Goal: Information Seeking & Learning: Find contact information

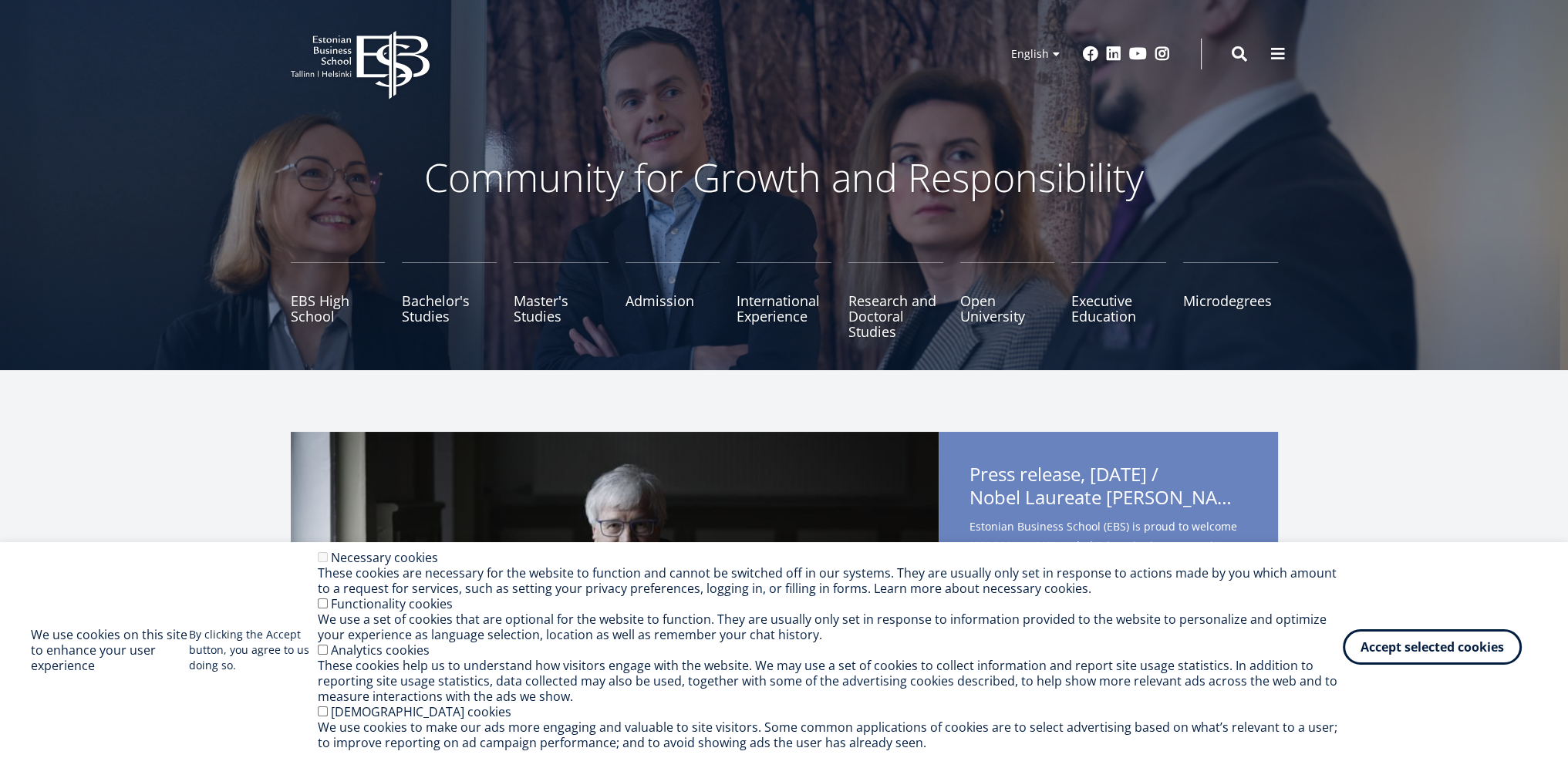
click at [1401, 656] on button "Accept selected cookies" at bounding box center [1432, 646] width 179 height 35
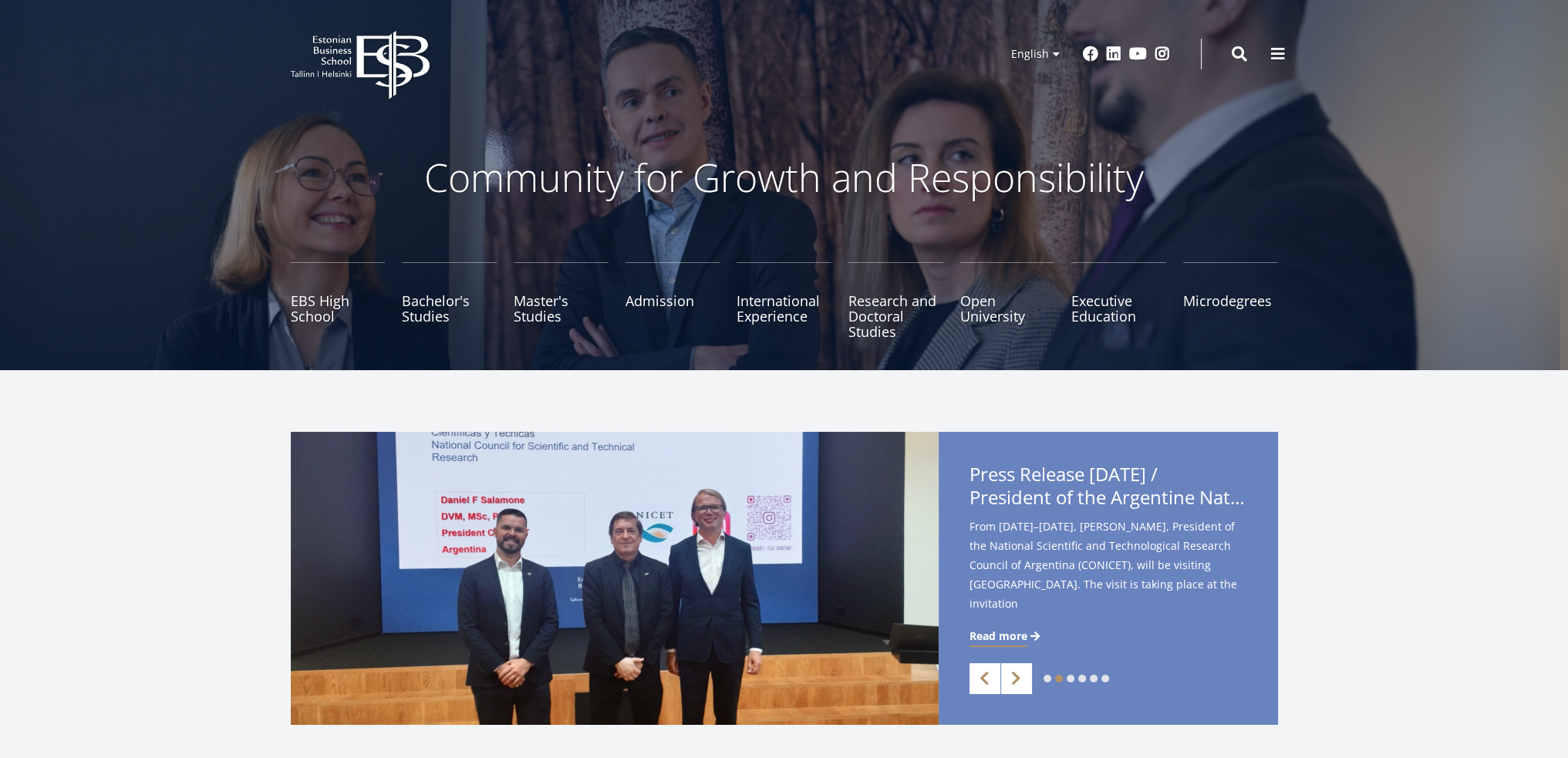
scroll to position [77, 0]
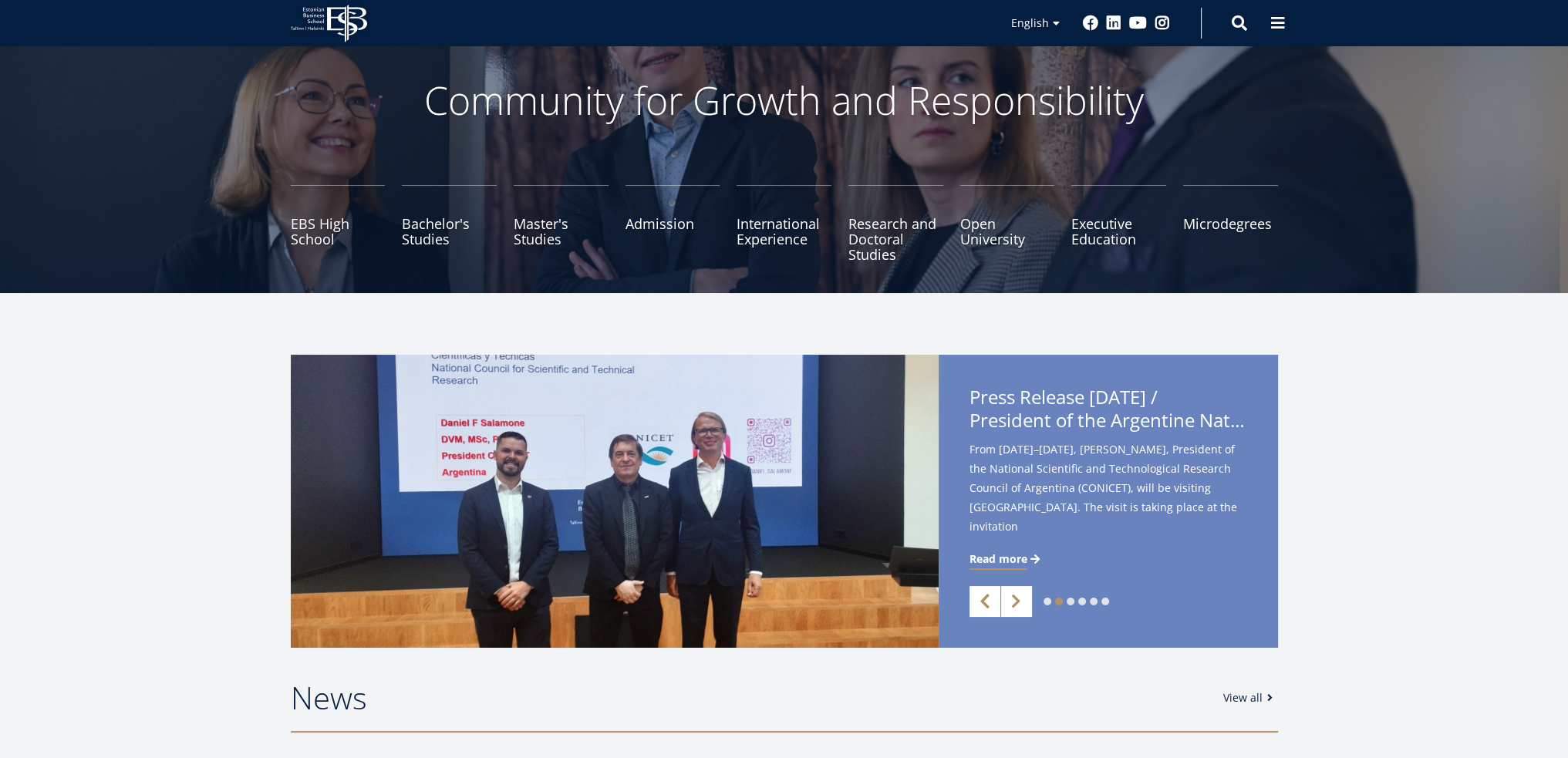
click at [973, 601] on link "Previous" at bounding box center [985, 601] width 31 height 31
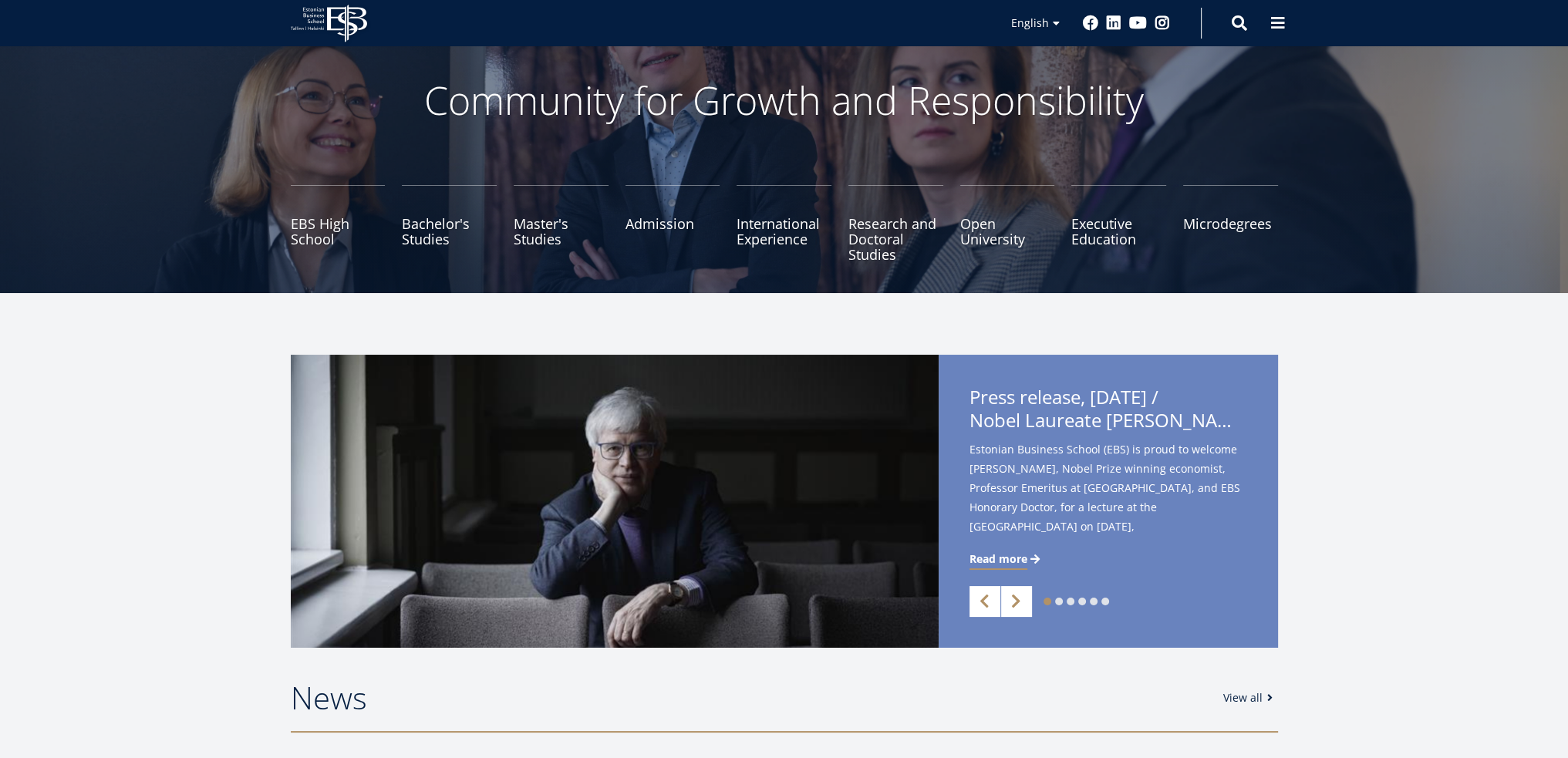
click at [1036, 422] on span "Nobel Laureate [PERSON_NAME] to Deliver Lecture at [GEOGRAPHIC_DATA]" at bounding box center [1108, 420] width 278 height 23
click at [1011, 565] on span "Read more" at bounding box center [998, 559] width 58 height 15
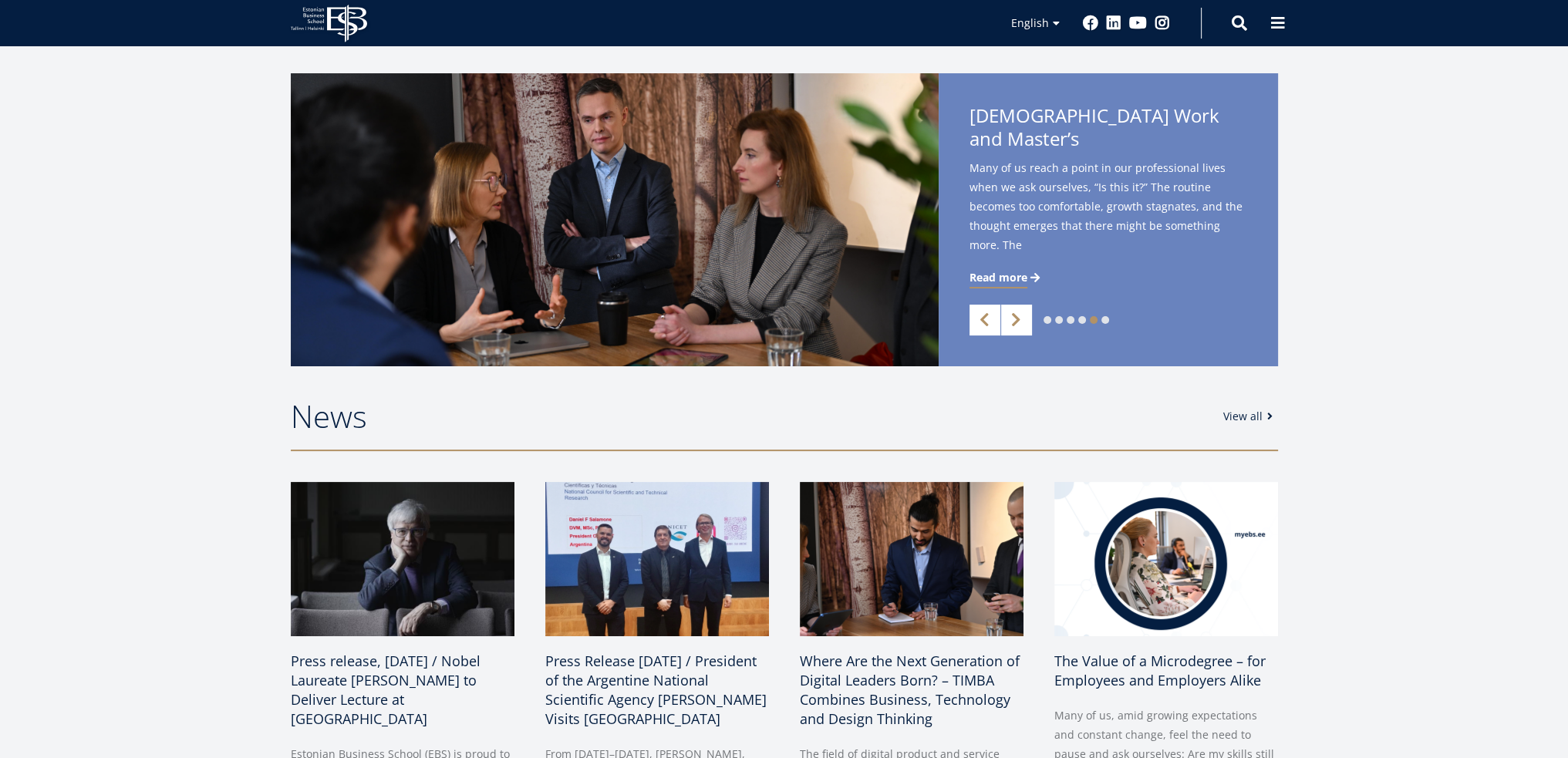
scroll to position [0, 0]
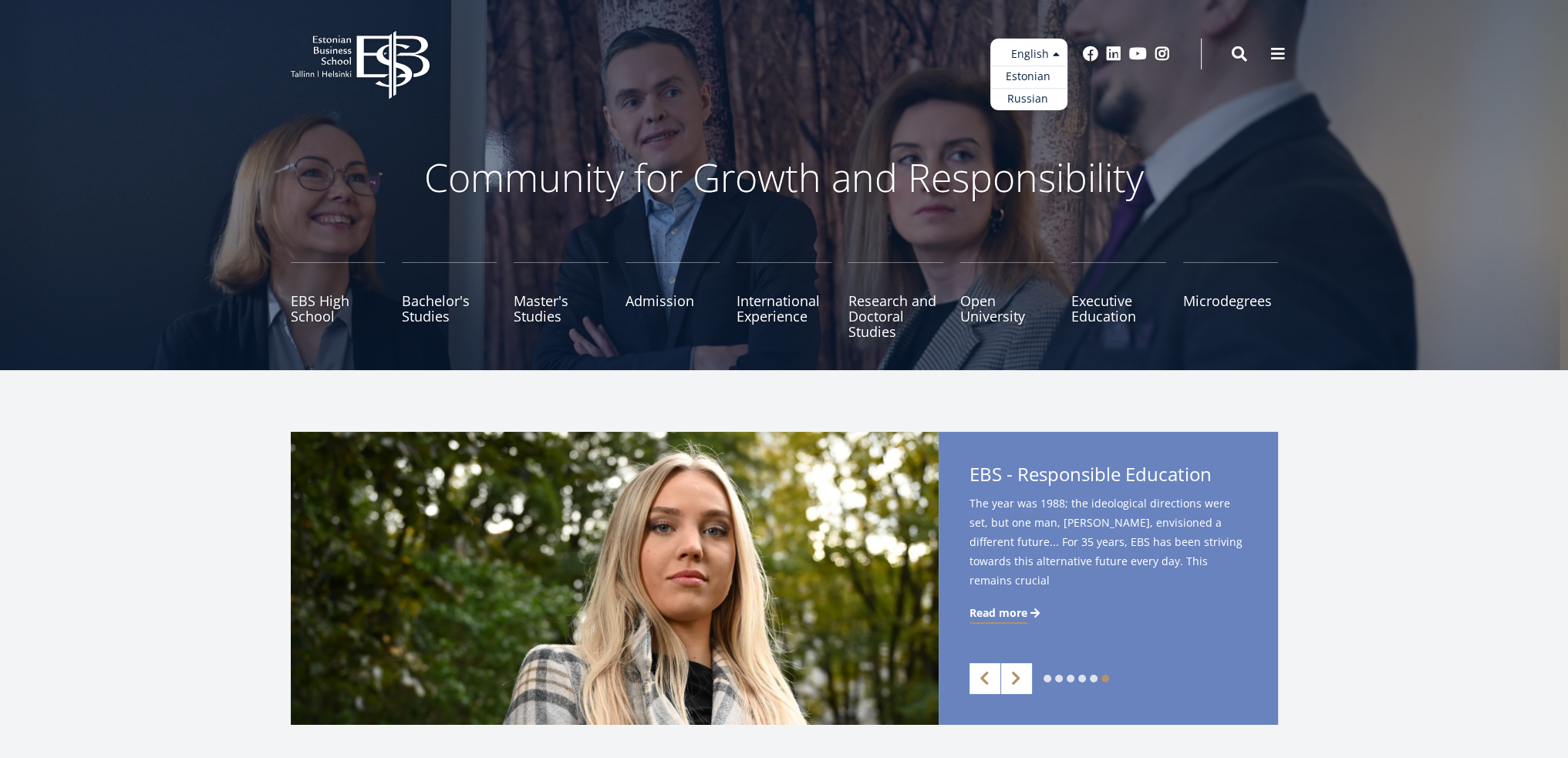
click at [1035, 62] on ul "Estonian English Russian" at bounding box center [1029, 75] width 77 height 72
click at [1013, 317] on link "Open University" at bounding box center [1007, 301] width 95 height 77
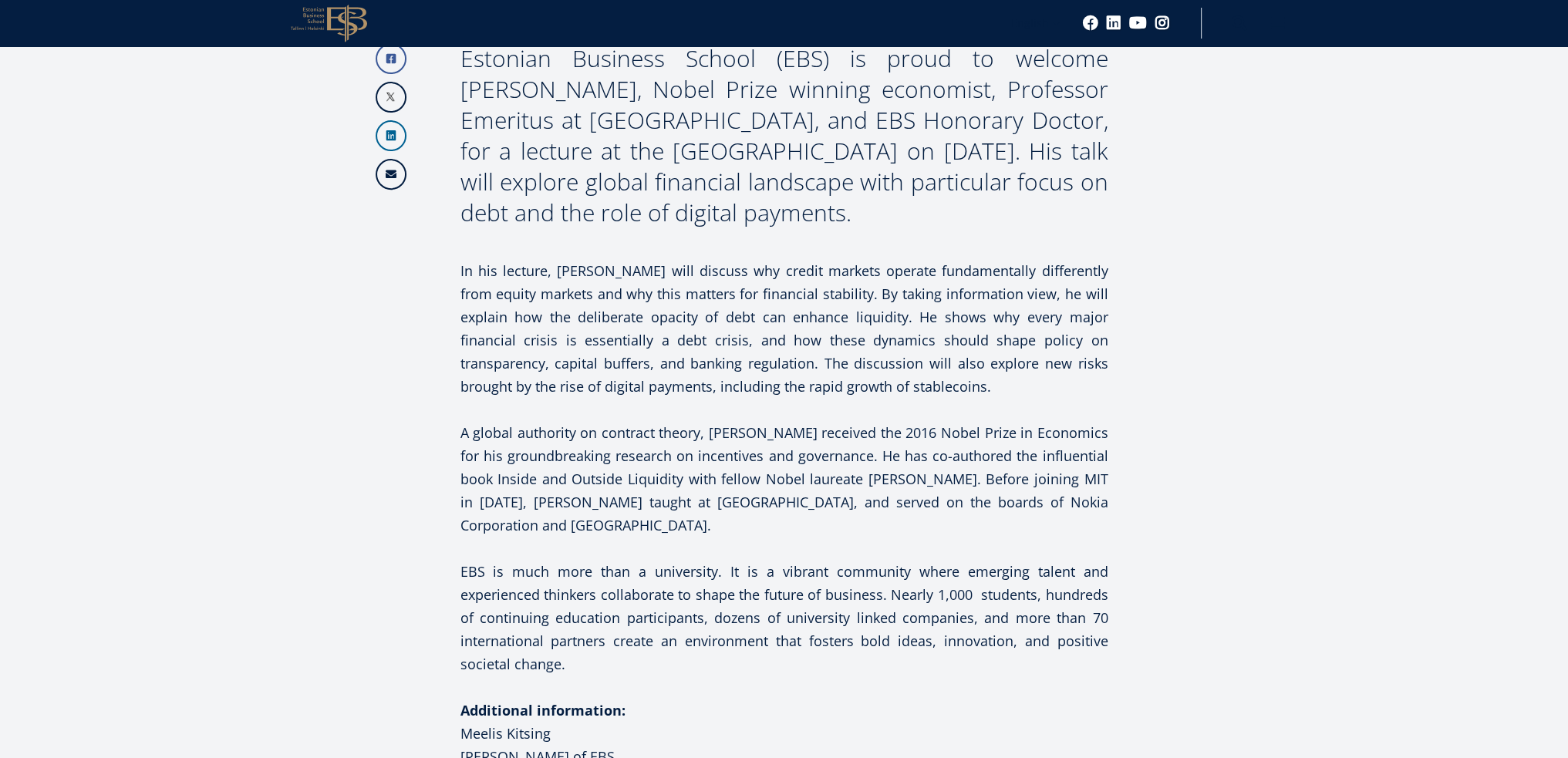
scroll to position [772, 0]
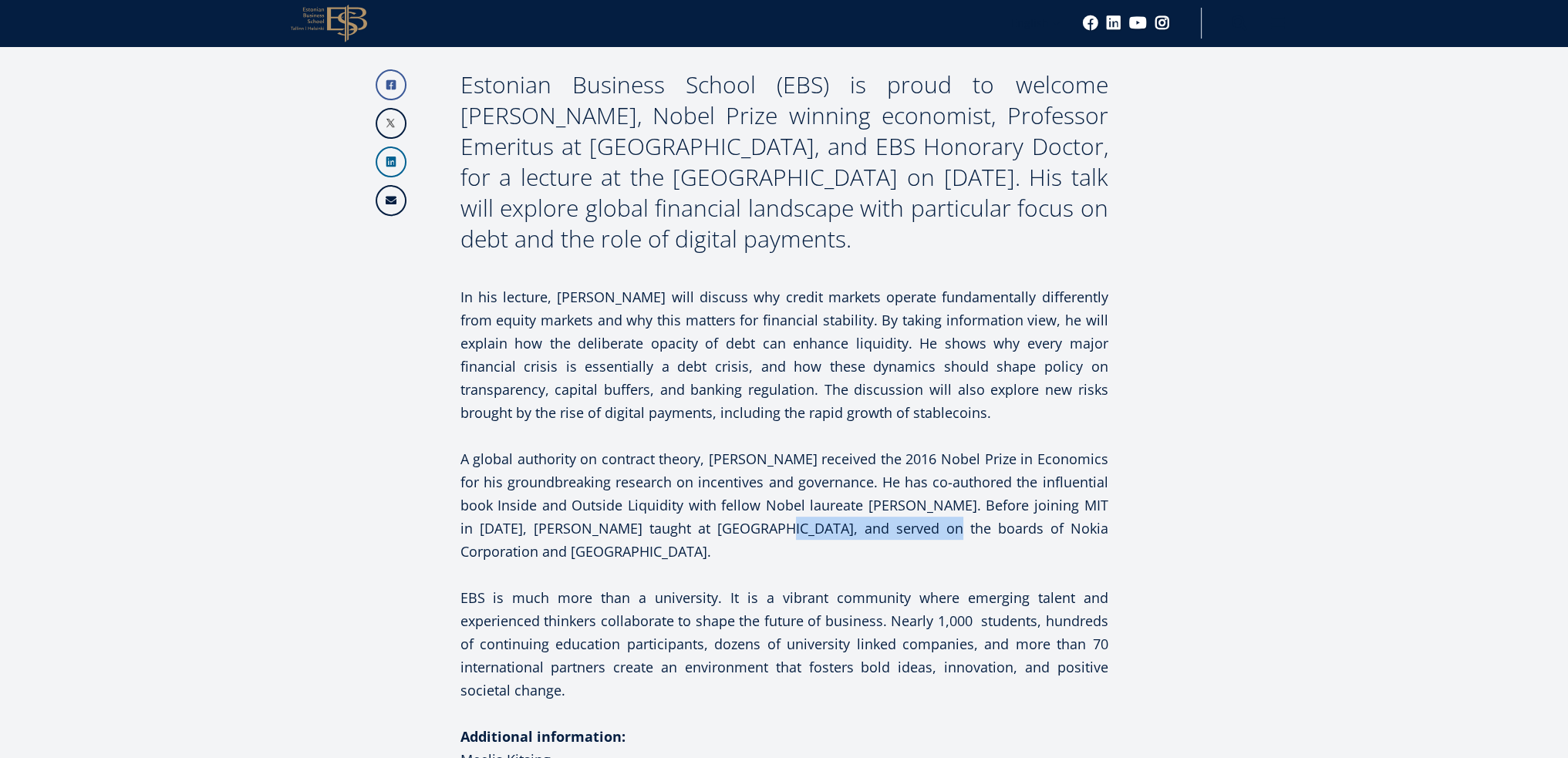
drag, startPoint x: 903, startPoint y: 531, endPoint x: 746, endPoint y: 534, distance: 157.0
click at [746, 534] on p "A global authority on contract theory, Holmström received the 2016 Nobel Prize …" at bounding box center [785, 505] width 648 height 116
copy p "Northwestern University"
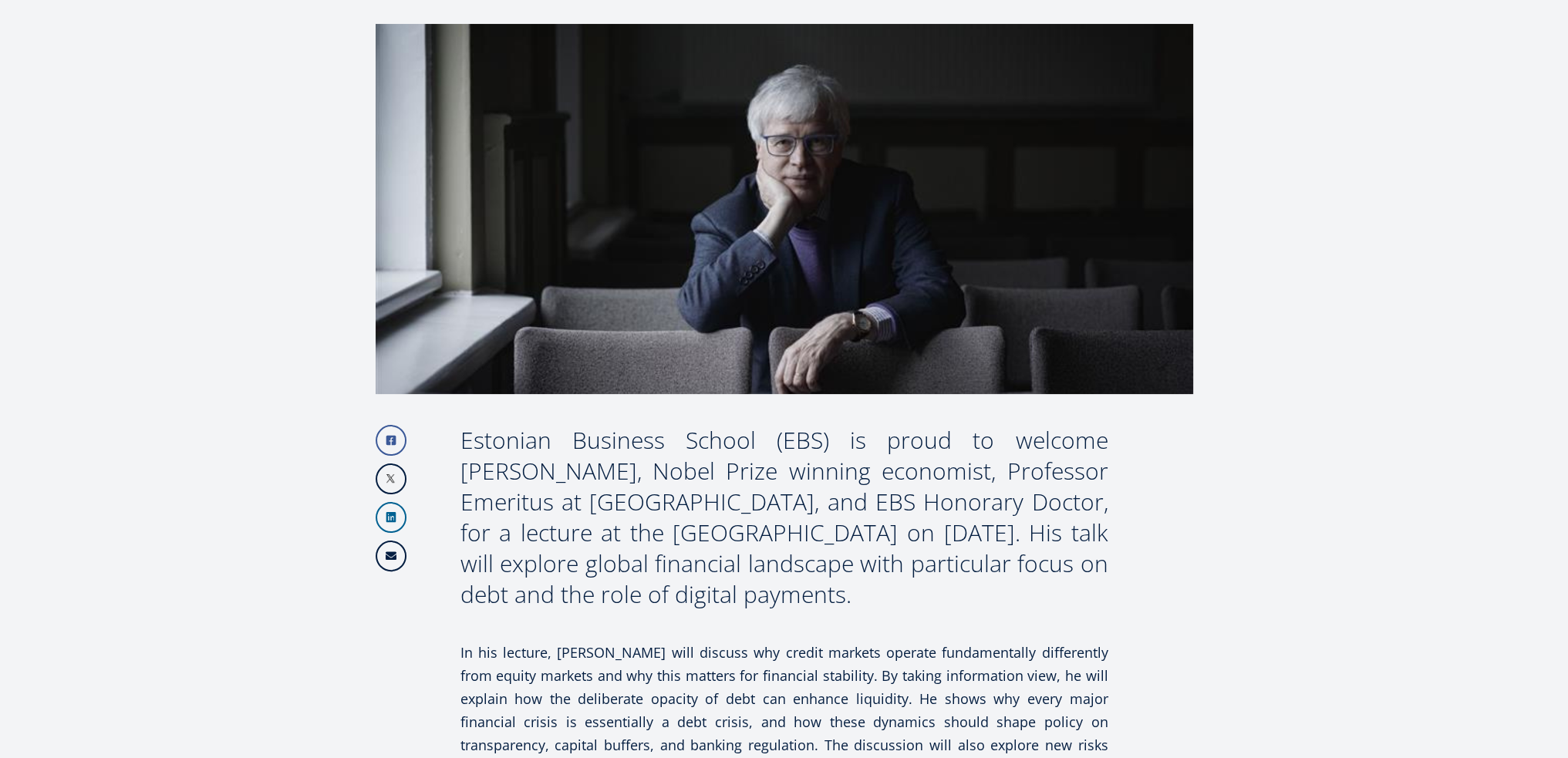
scroll to position [417, 0]
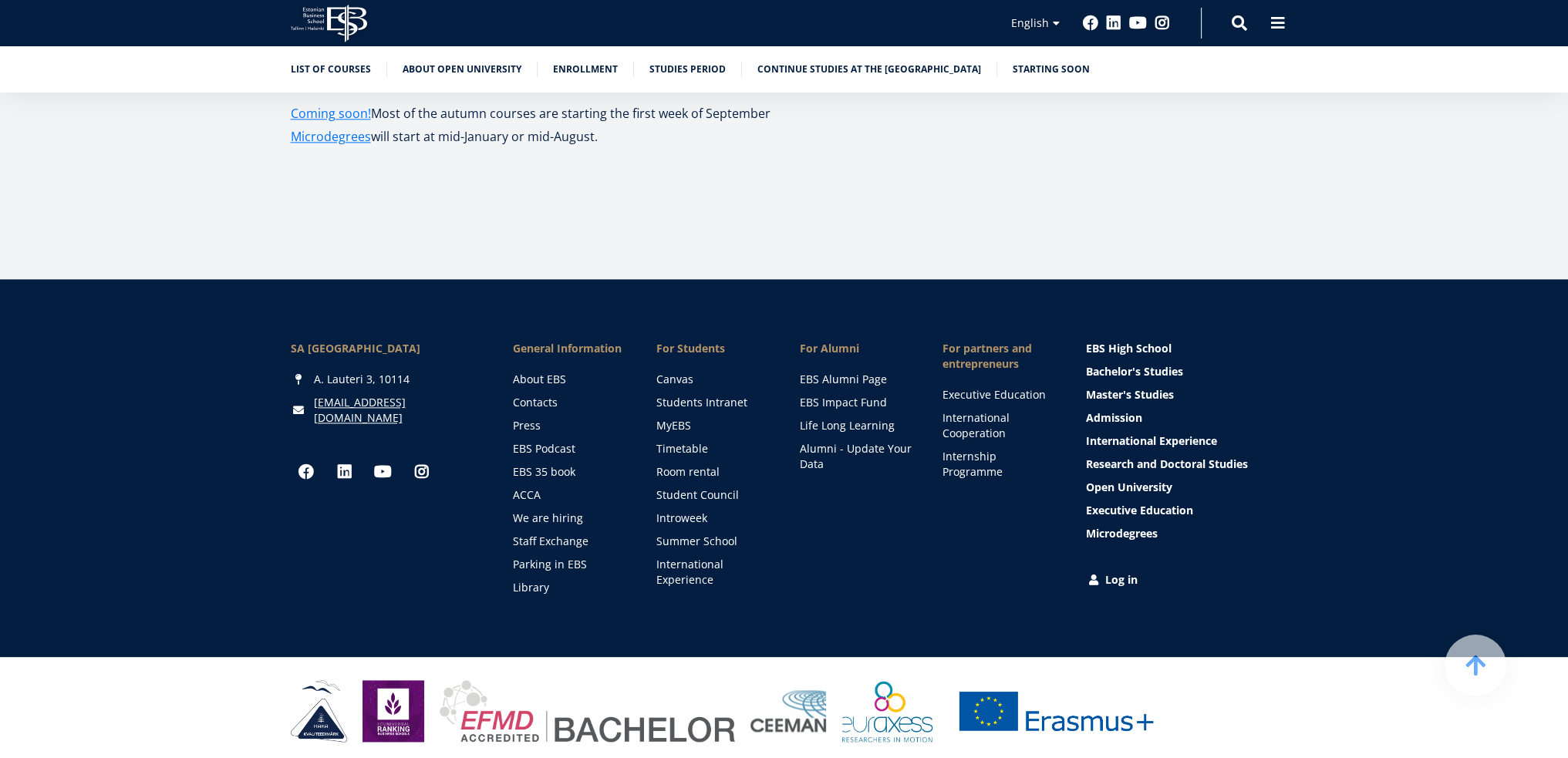
scroll to position [2536, 0]
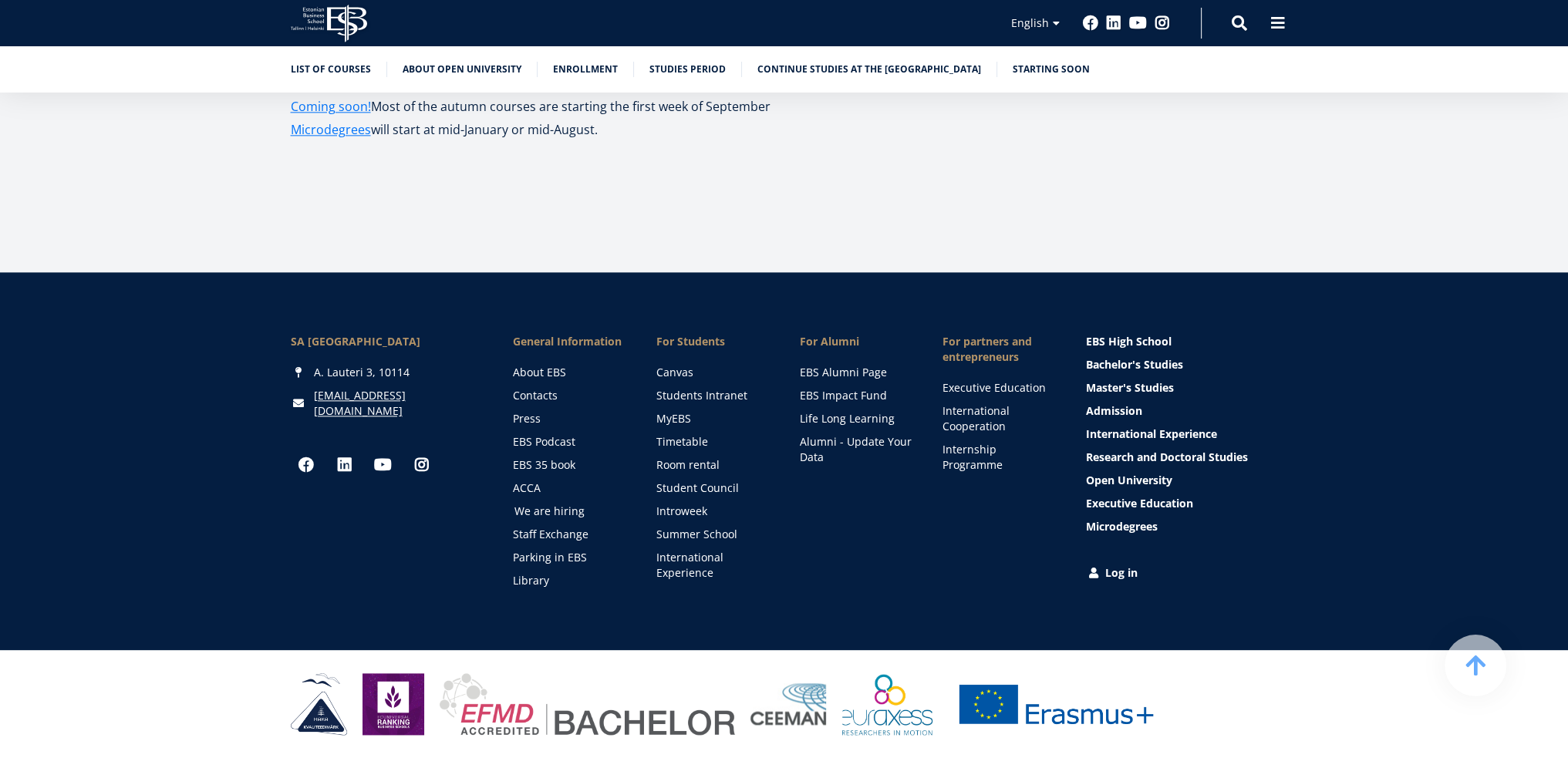
click at [547, 514] on link "We are hiring" at bounding box center [571, 511] width 113 height 15
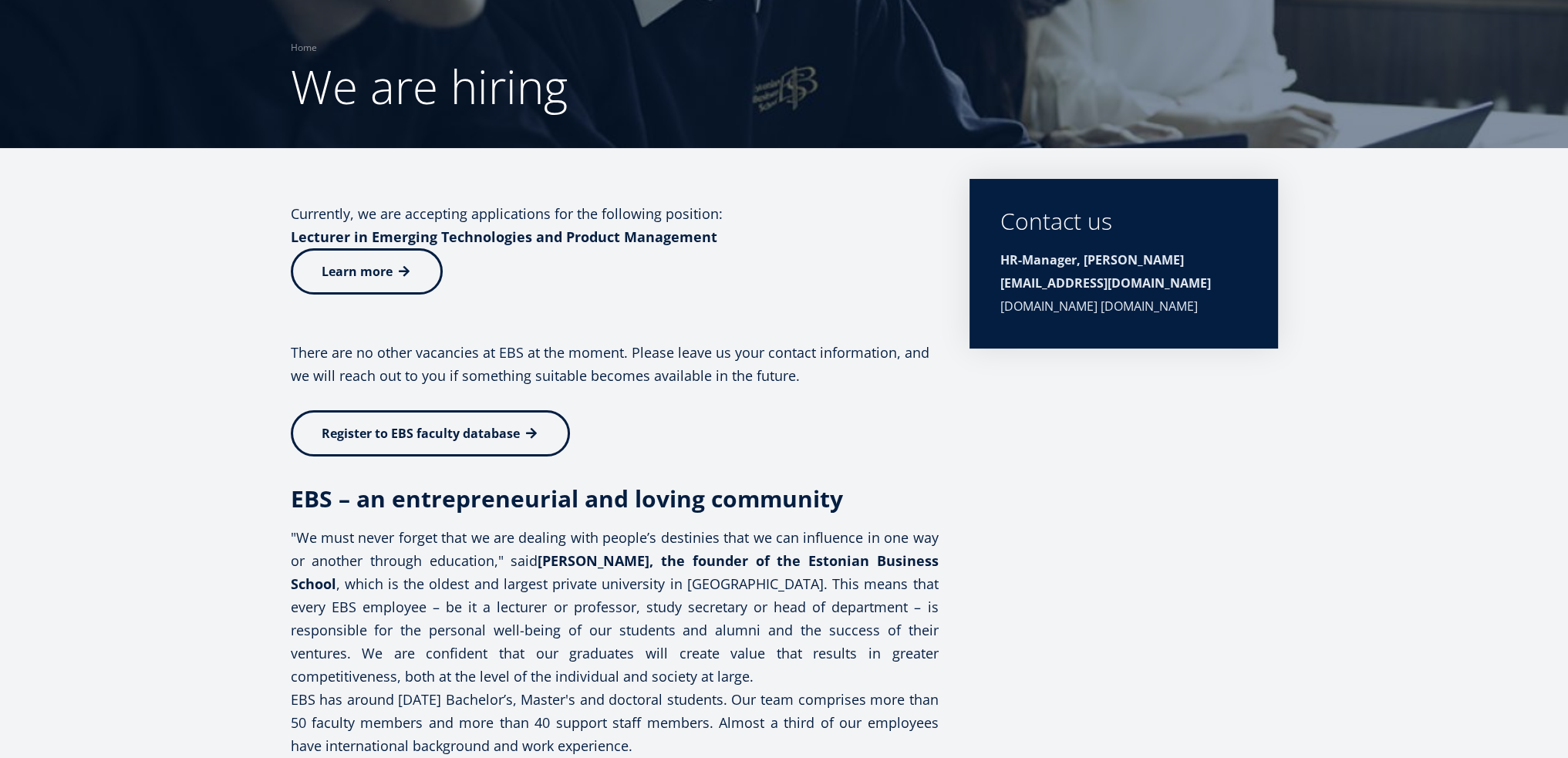
scroll to position [108, 0]
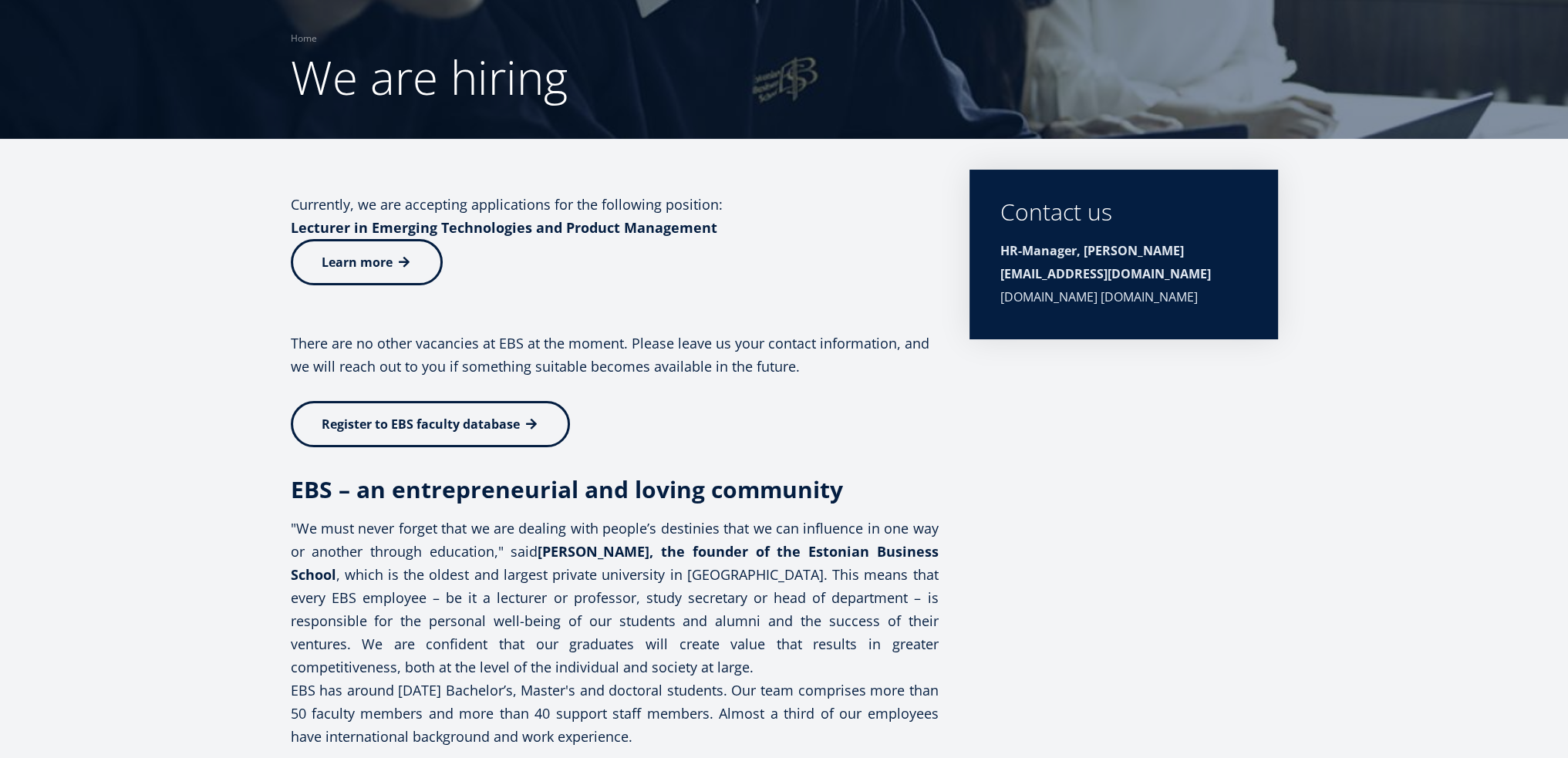
click at [1031, 274] on div "HR-Manager, [PERSON_NAME][EMAIL_ADDRESS][DOMAIN_NAME] [DOMAIN_NAME] [DOMAIN_NAM…" at bounding box center [1124, 274] width 247 height 69
click at [1118, 274] on div "HR-Manager, [PERSON_NAME][EMAIL_ADDRESS][DOMAIN_NAME] [DOMAIN_NAME] [DOMAIN_NAM…" at bounding box center [1124, 274] width 247 height 69
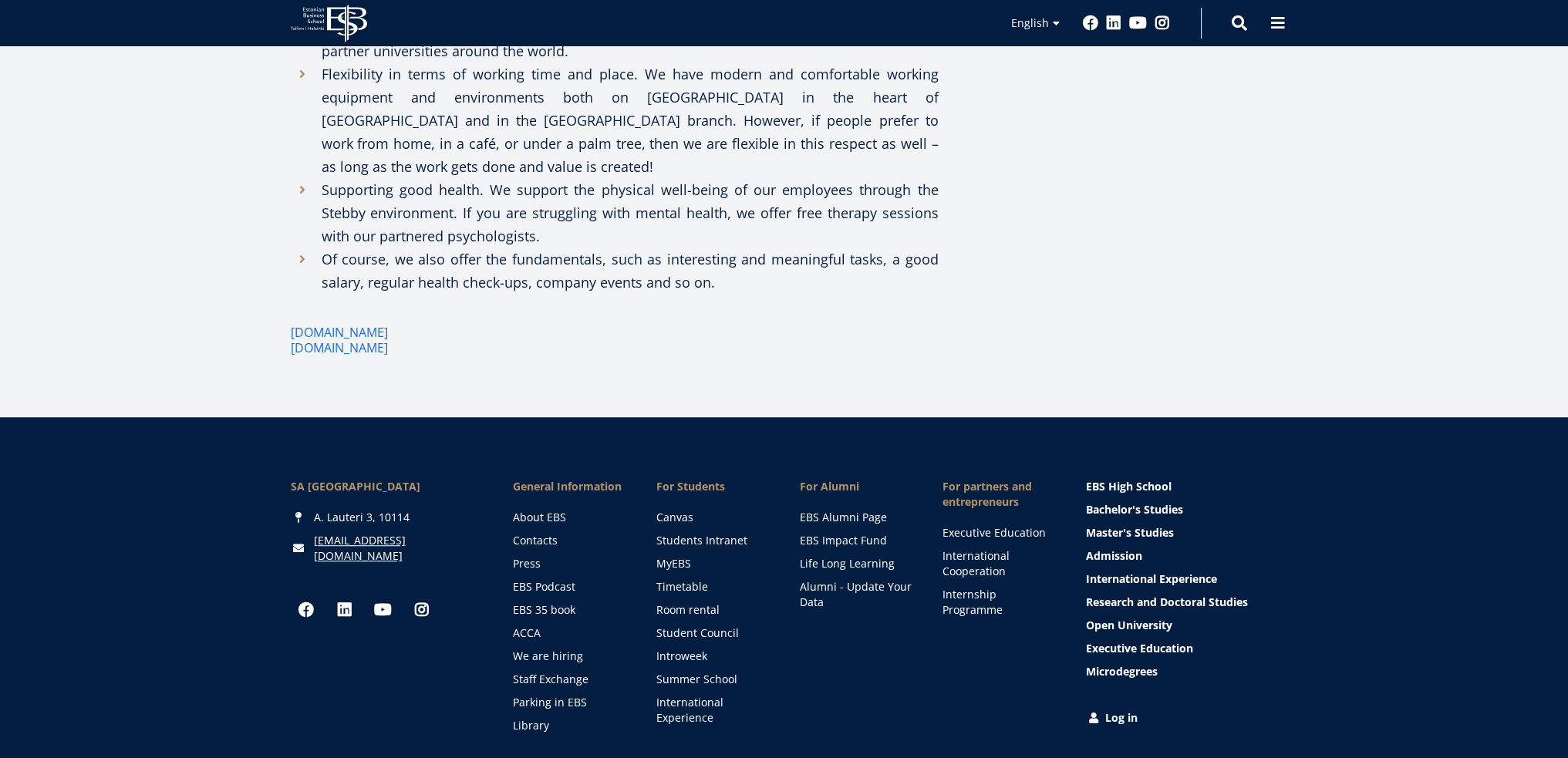
scroll to position [1420, 0]
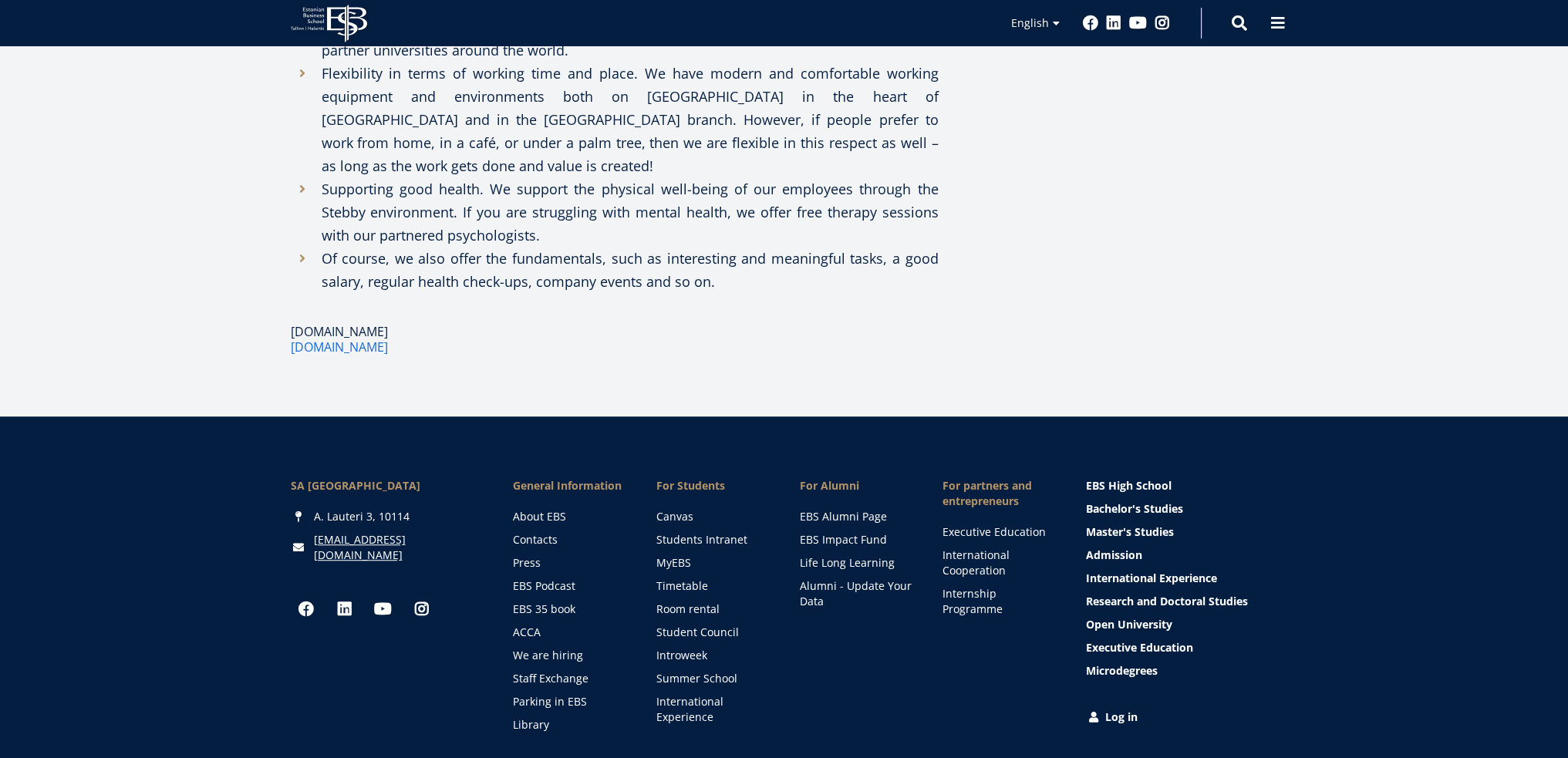
click at [364, 324] on link "[DOMAIN_NAME]" at bounding box center [339, 331] width 97 height 15
click at [385, 339] on link "[DOMAIN_NAME]" at bounding box center [339, 347] width 97 height 15
